Goal: Navigation & Orientation: Find specific page/section

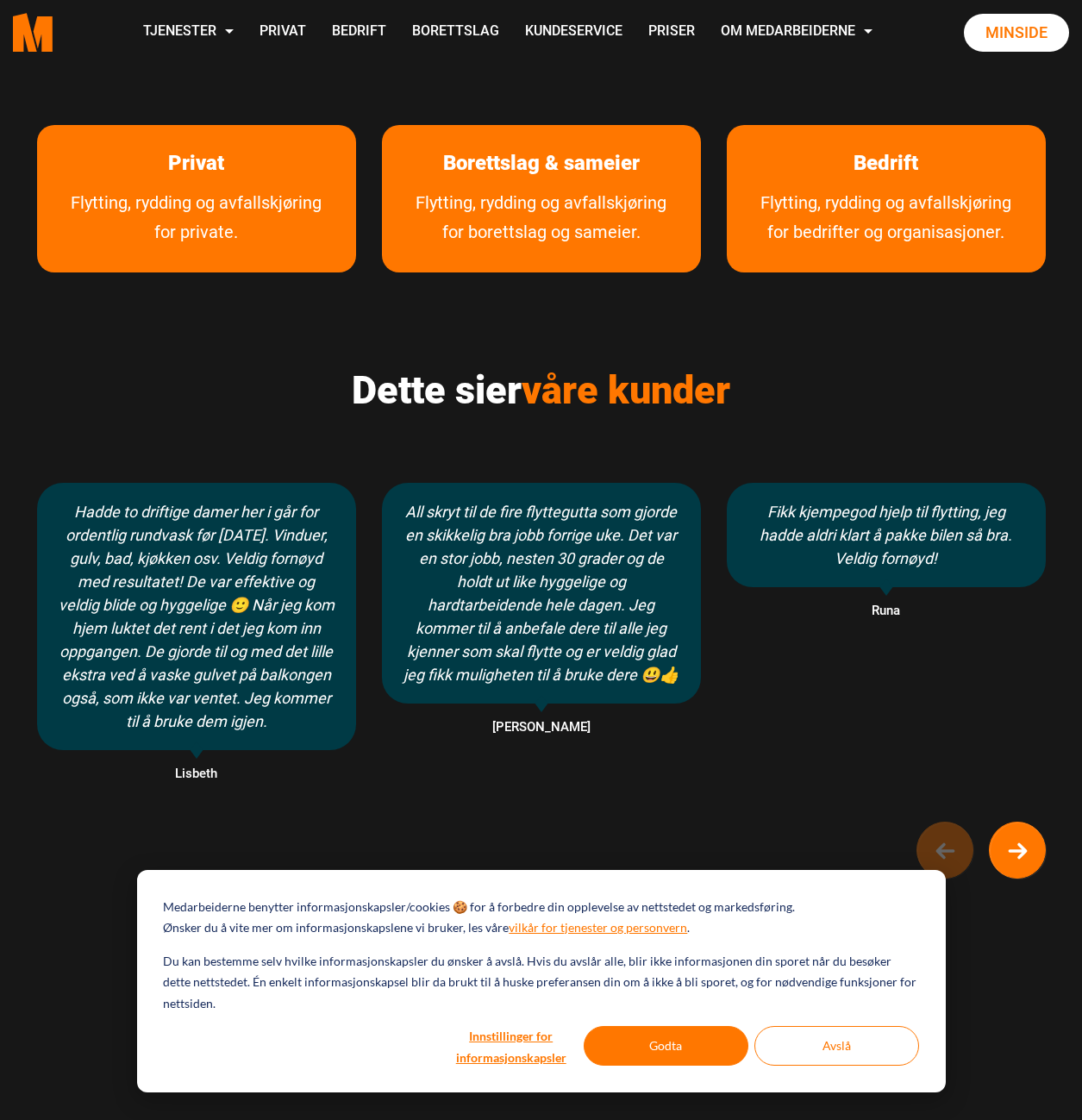
scroll to position [862, 0]
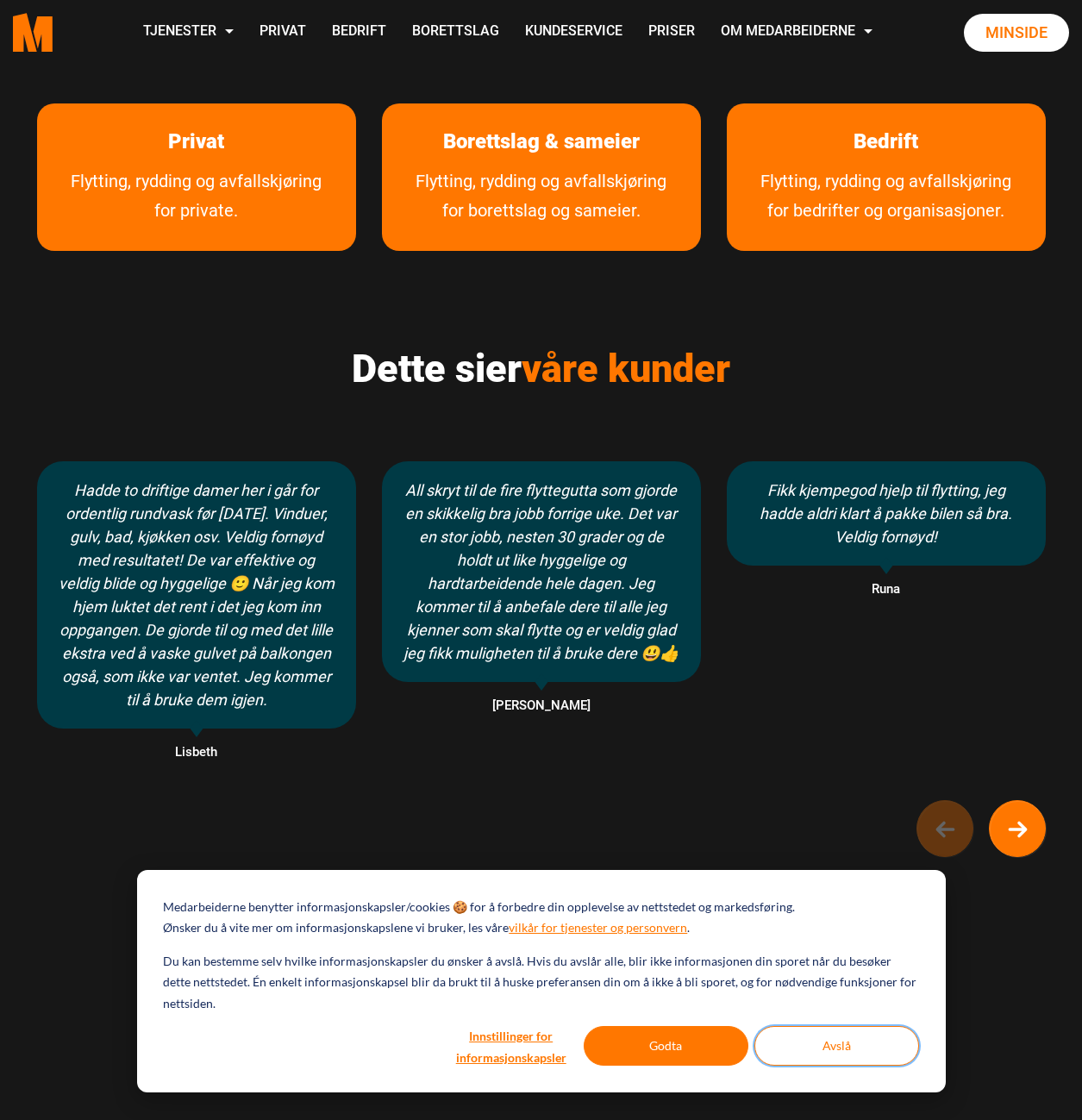
click at [852, 1041] on button "Avslå" at bounding box center [837, 1045] width 165 height 40
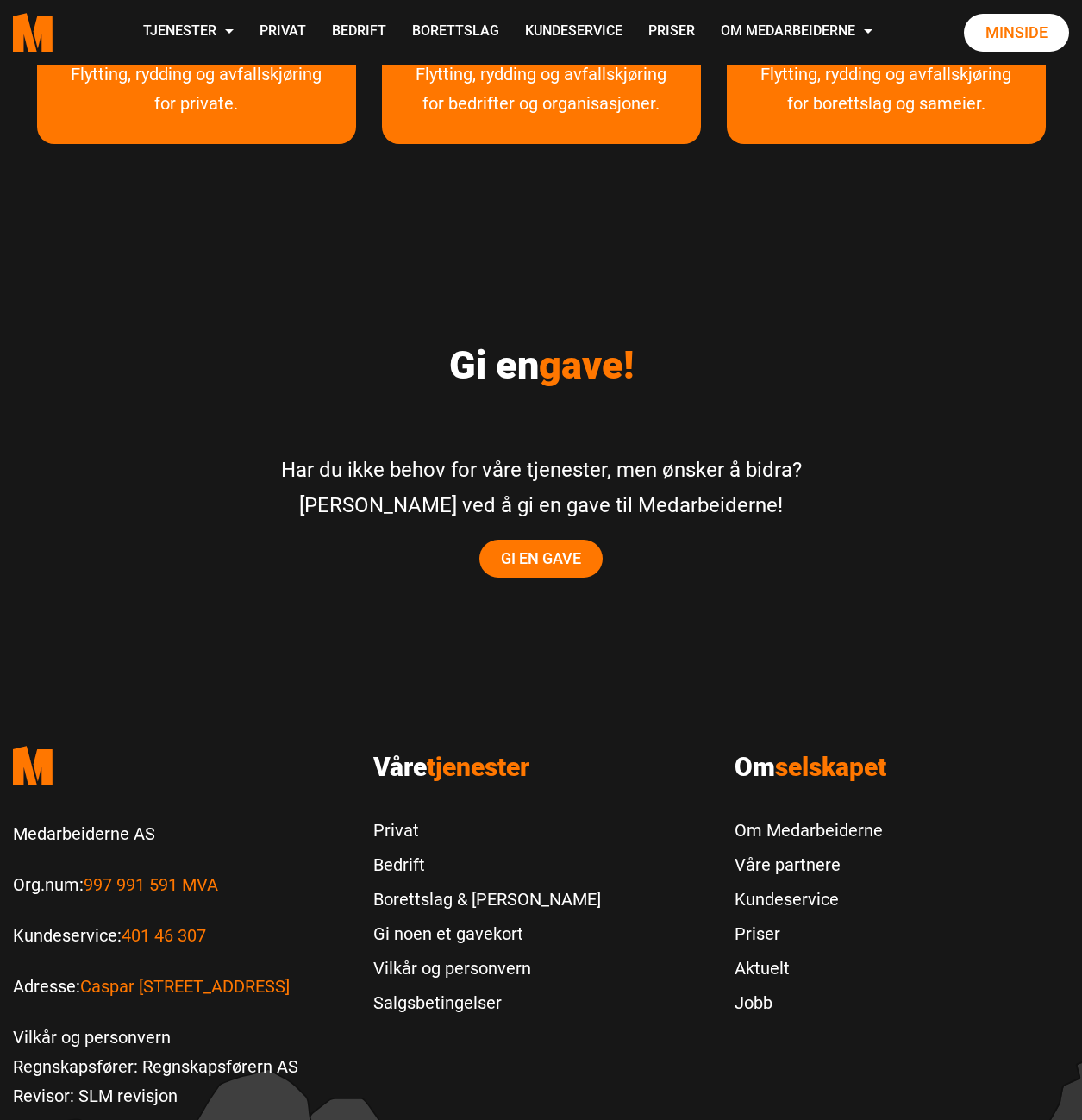
scroll to position [3105, 0]
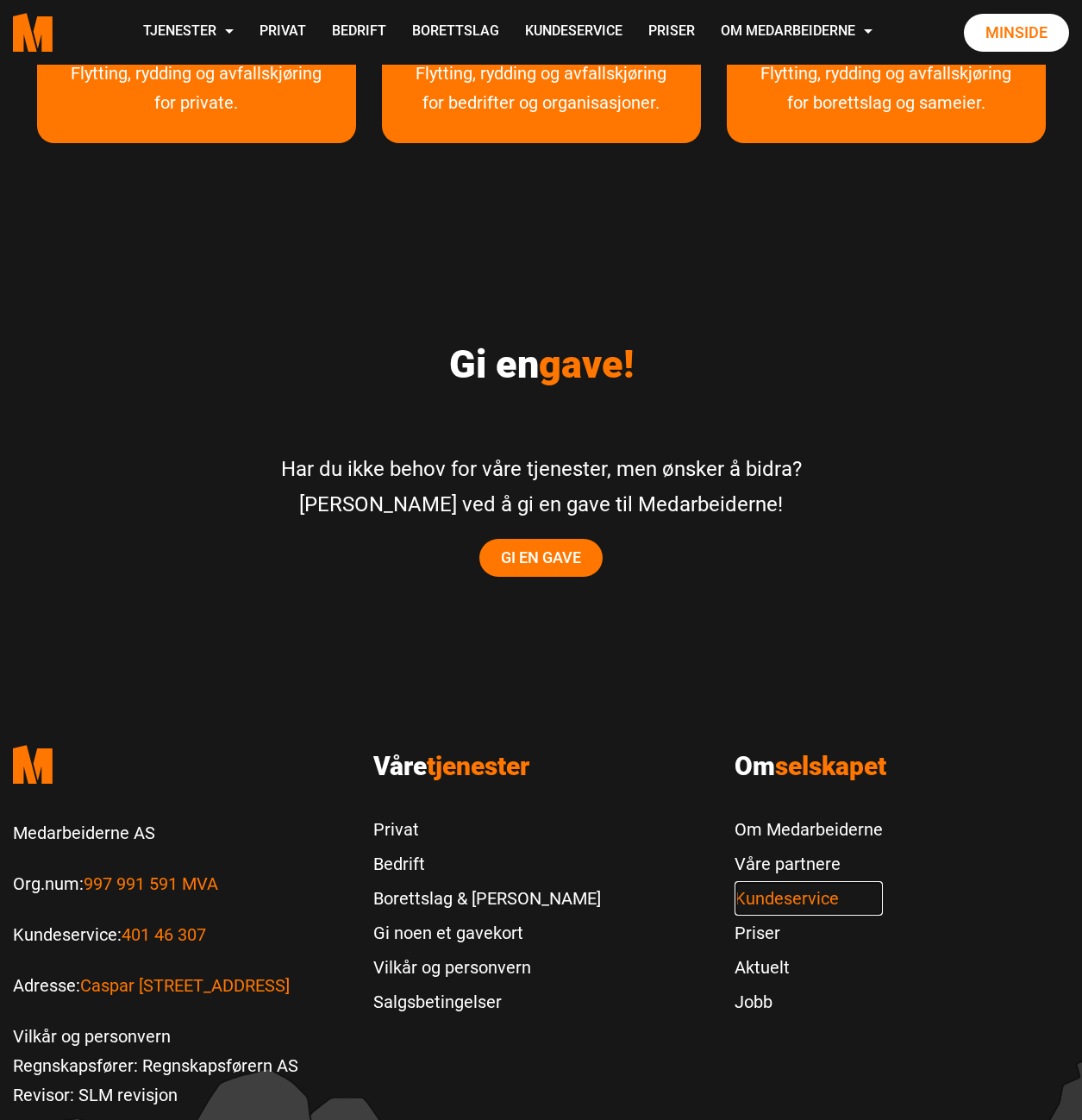
click at [773, 882] on link "Kundeservice" at bounding box center [808, 899] width 148 height 35
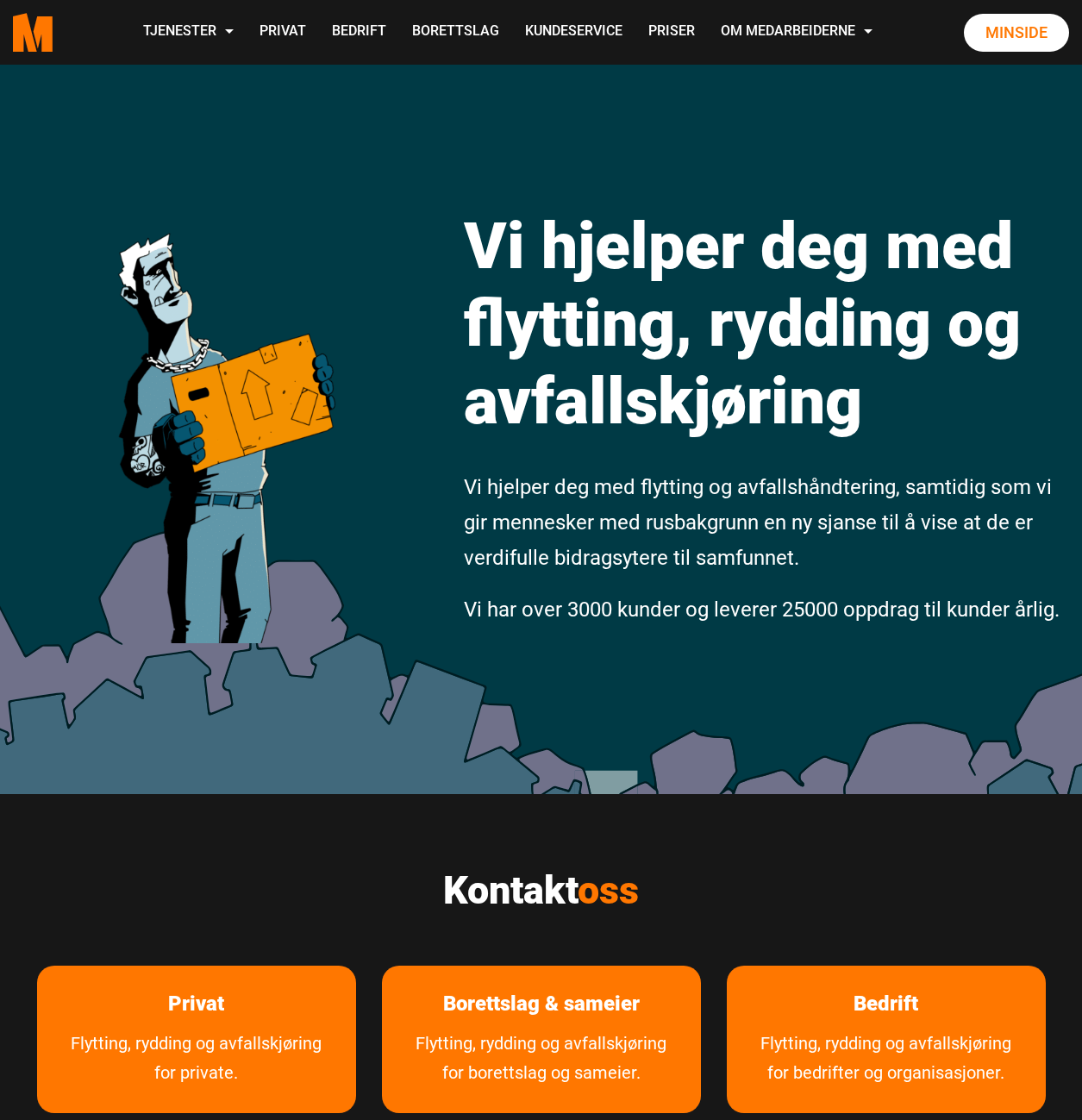
scroll to position [3080, 0]
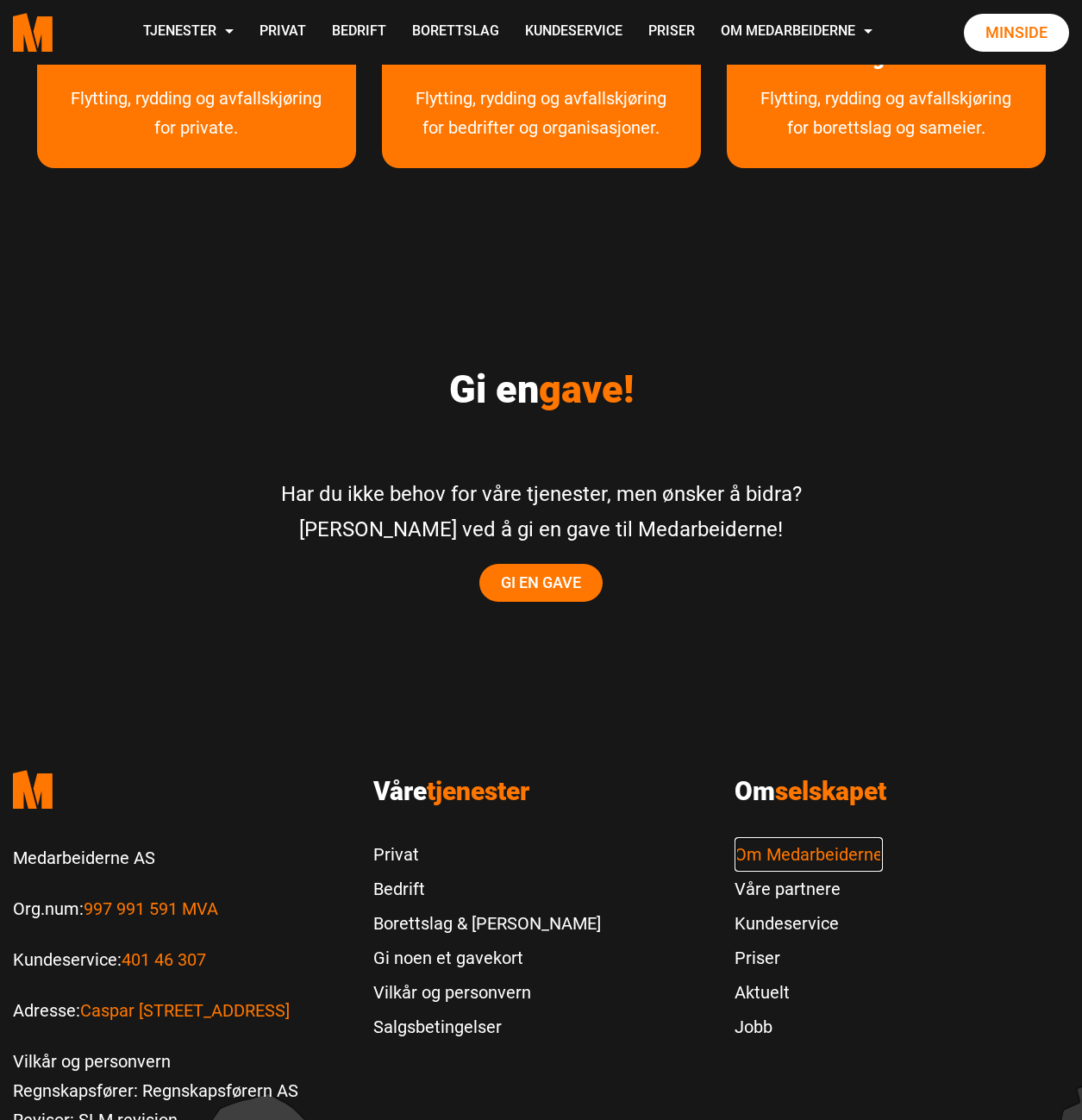
click at [790, 837] on link "Om Medarbeiderne" at bounding box center [808, 855] width 148 height 35
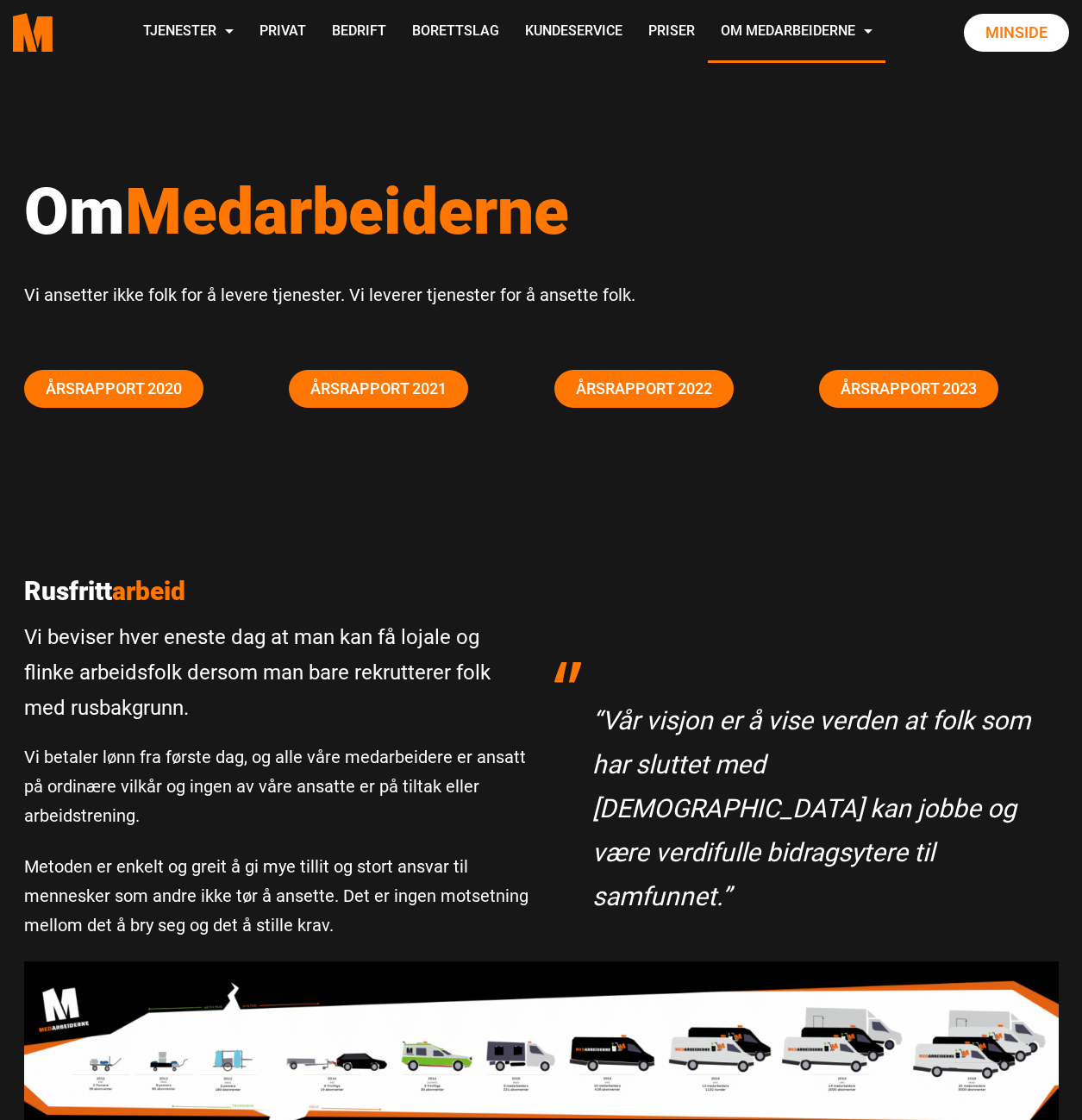
click at [903, 899] on div "Rusfritt arbeid Vi beviser hver eneste dag at man kan få lojale og flinke arbei…" at bounding box center [541, 1102] width 1082 height 1190
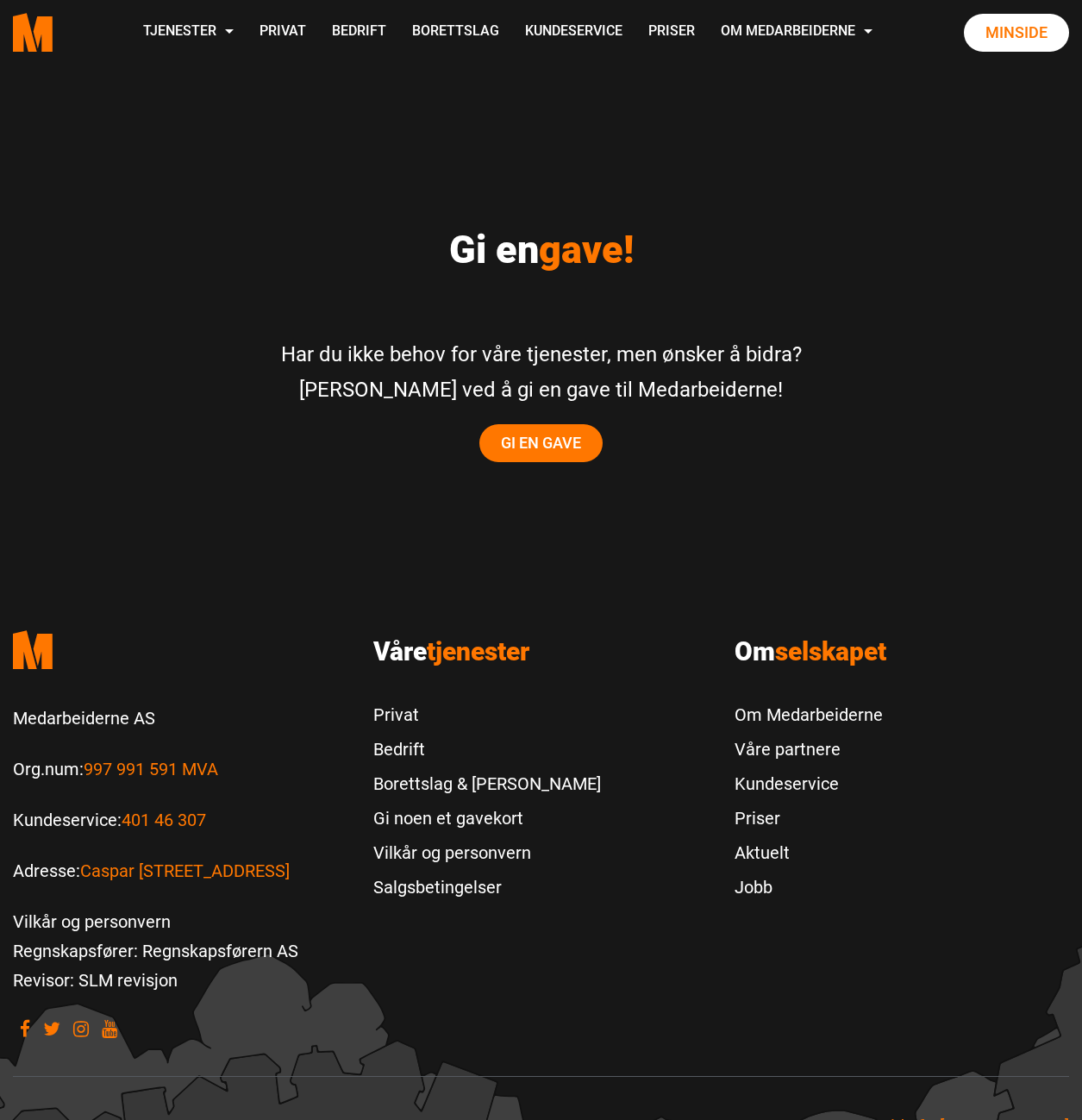
scroll to position [3235, 0]
